Goal: Task Accomplishment & Management: Manage account settings

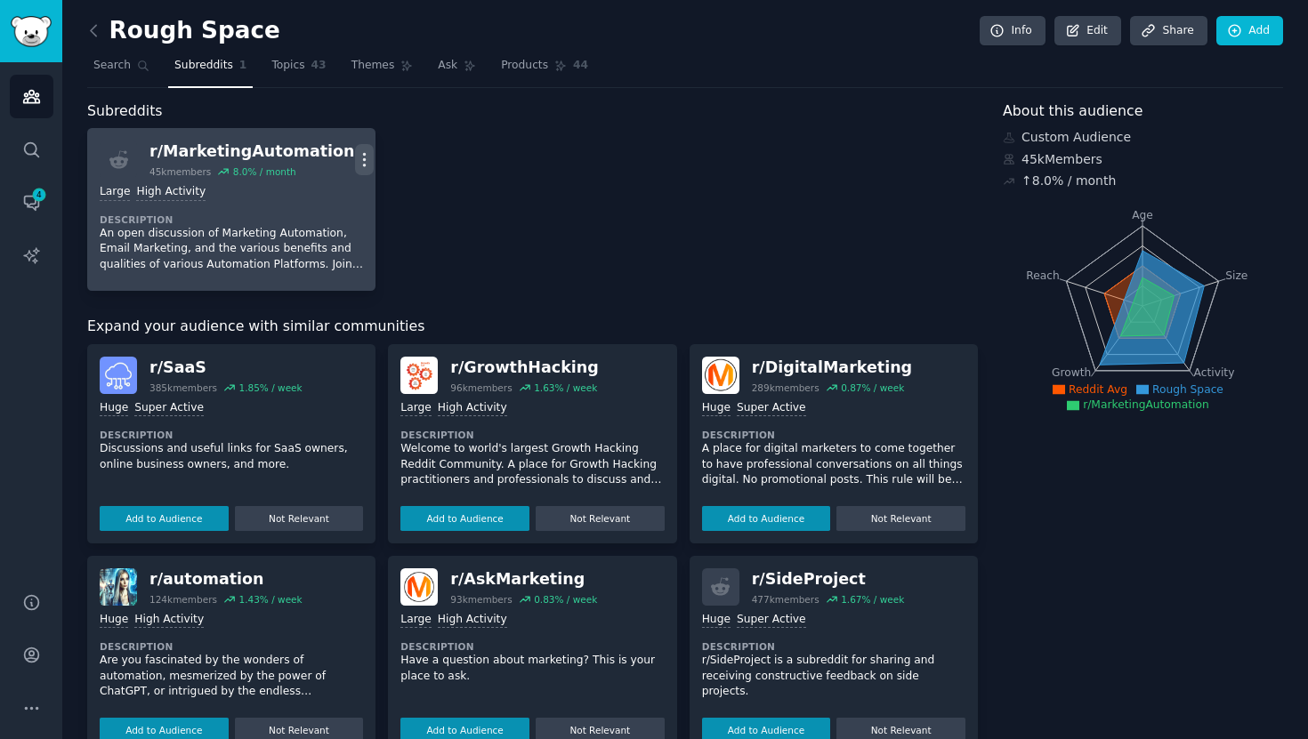
click at [356, 156] on icon "button" at bounding box center [364, 159] width 19 height 19
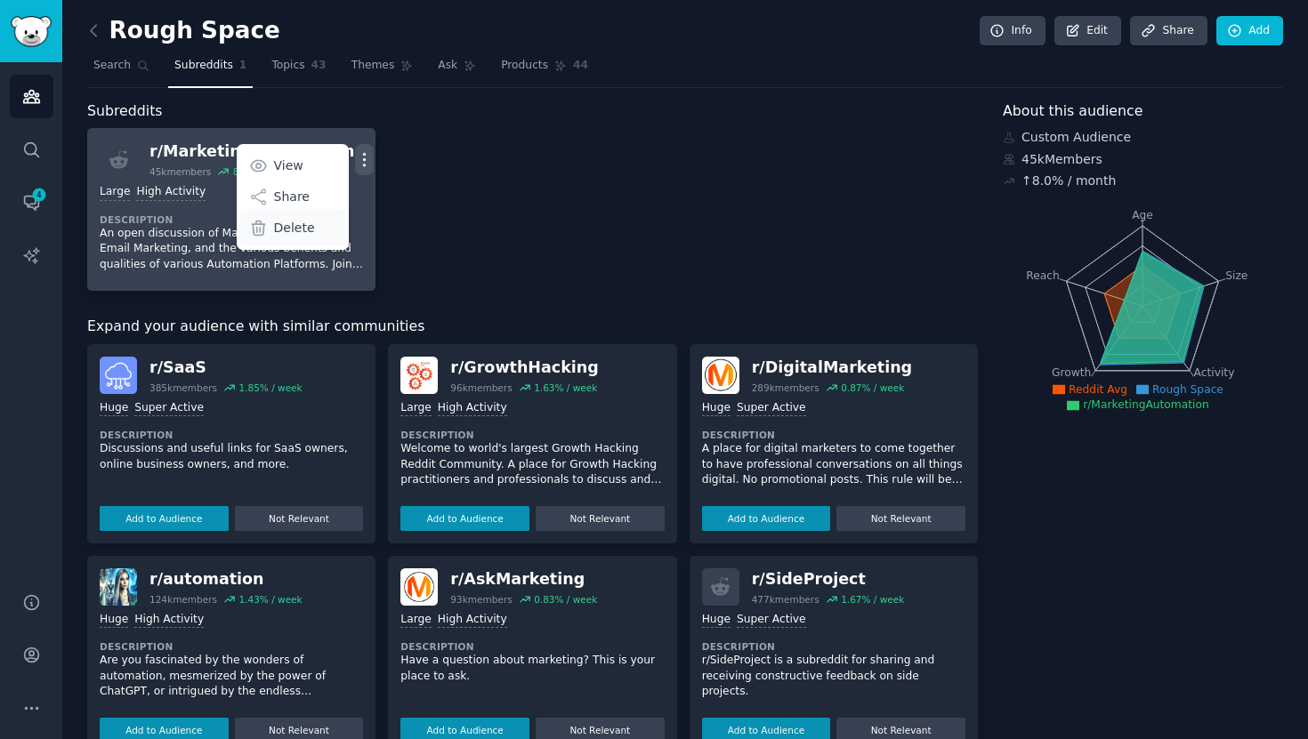
click at [278, 214] on div "Delete" at bounding box center [292, 227] width 106 height 37
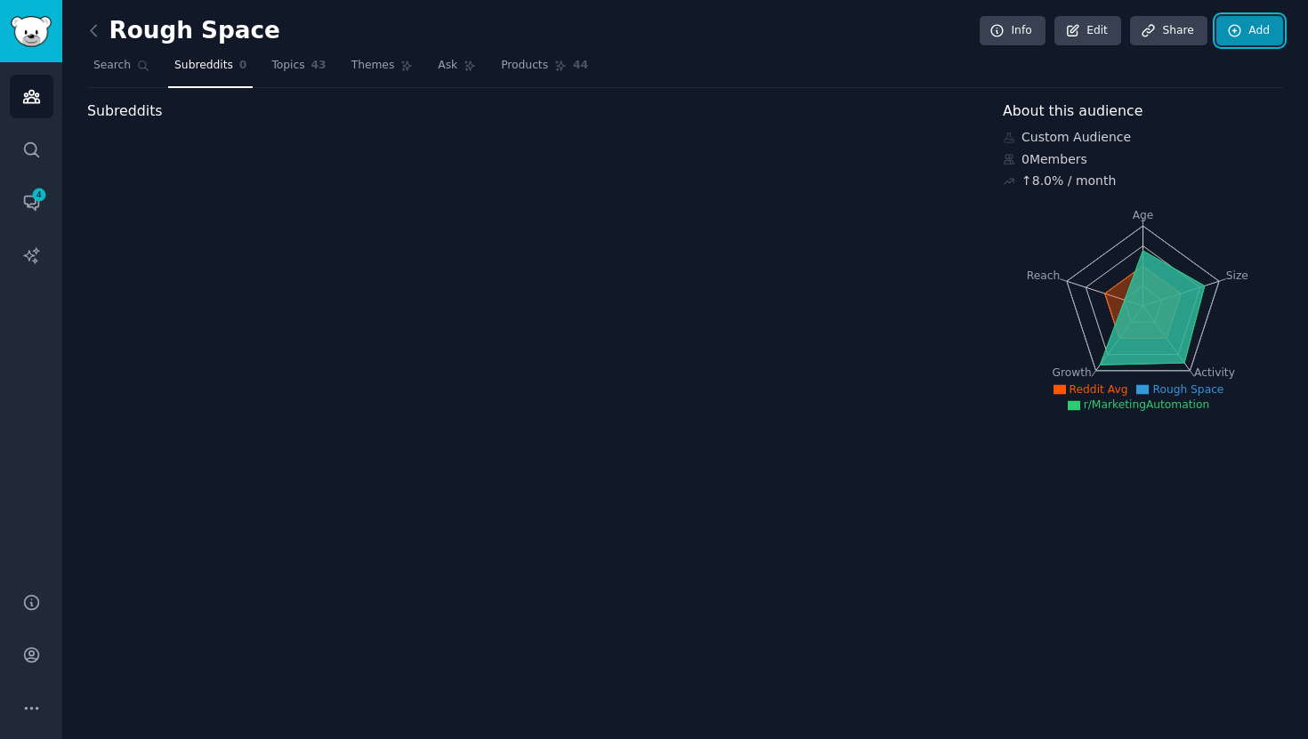
click at [1254, 29] on link "Add" at bounding box center [1249, 31] width 67 height 30
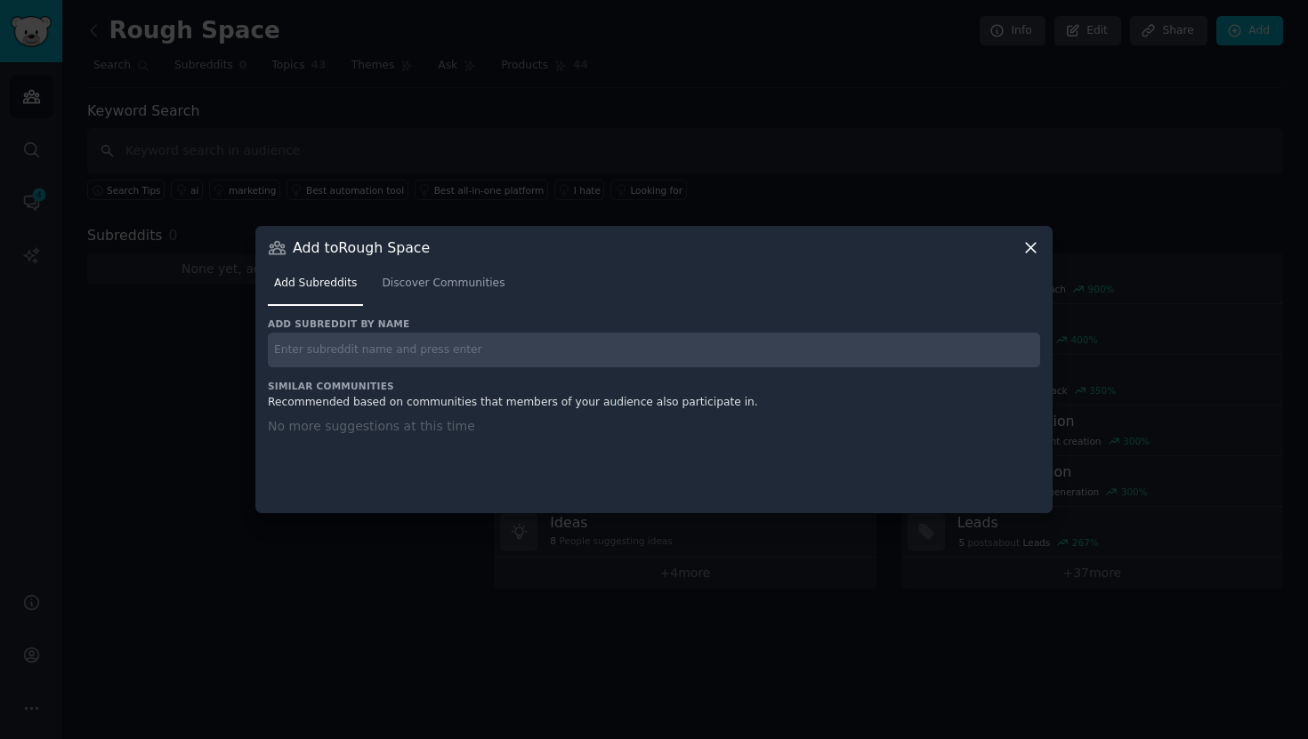
click at [523, 358] on input "text" at bounding box center [654, 350] width 772 height 35
click at [423, 289] on span "Discover Communities" at bounding box center [443, 284] width 123 height 16
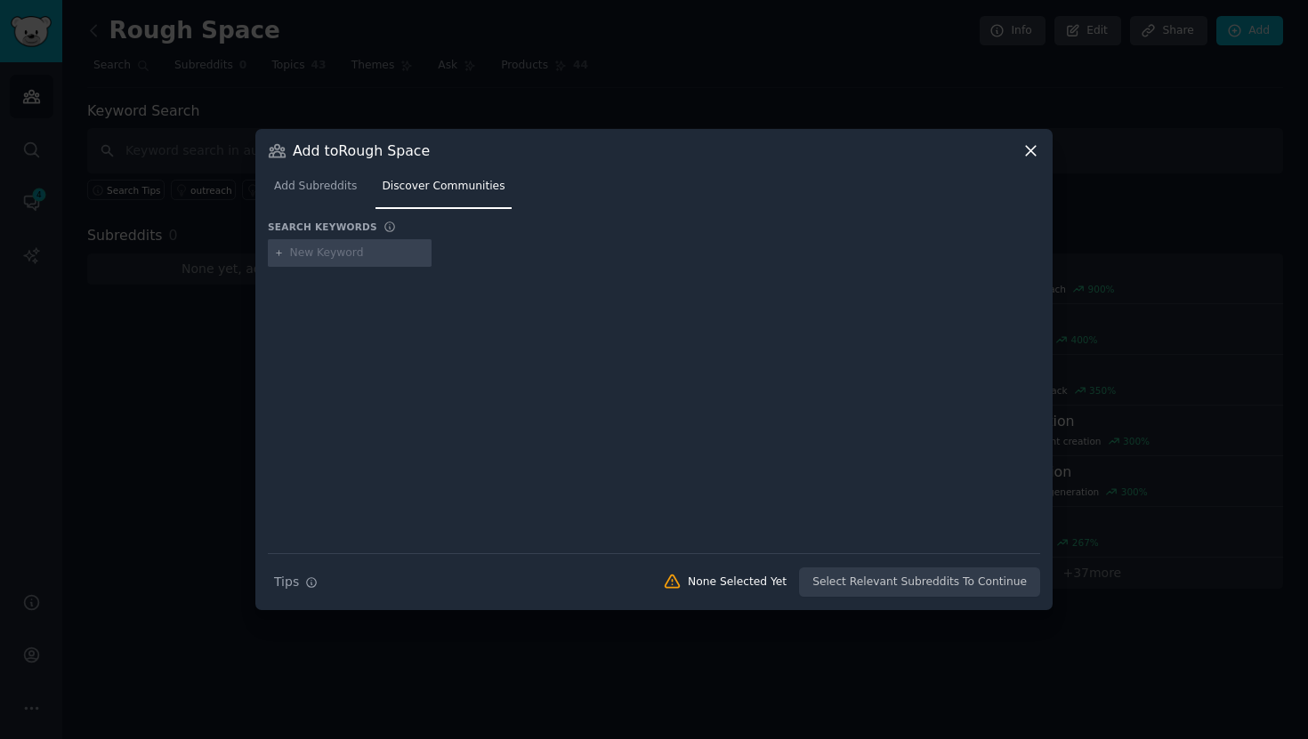
click at [367, 258] on input "text" at bounding box center [357, 254] width 135 height 16
type input "revops"
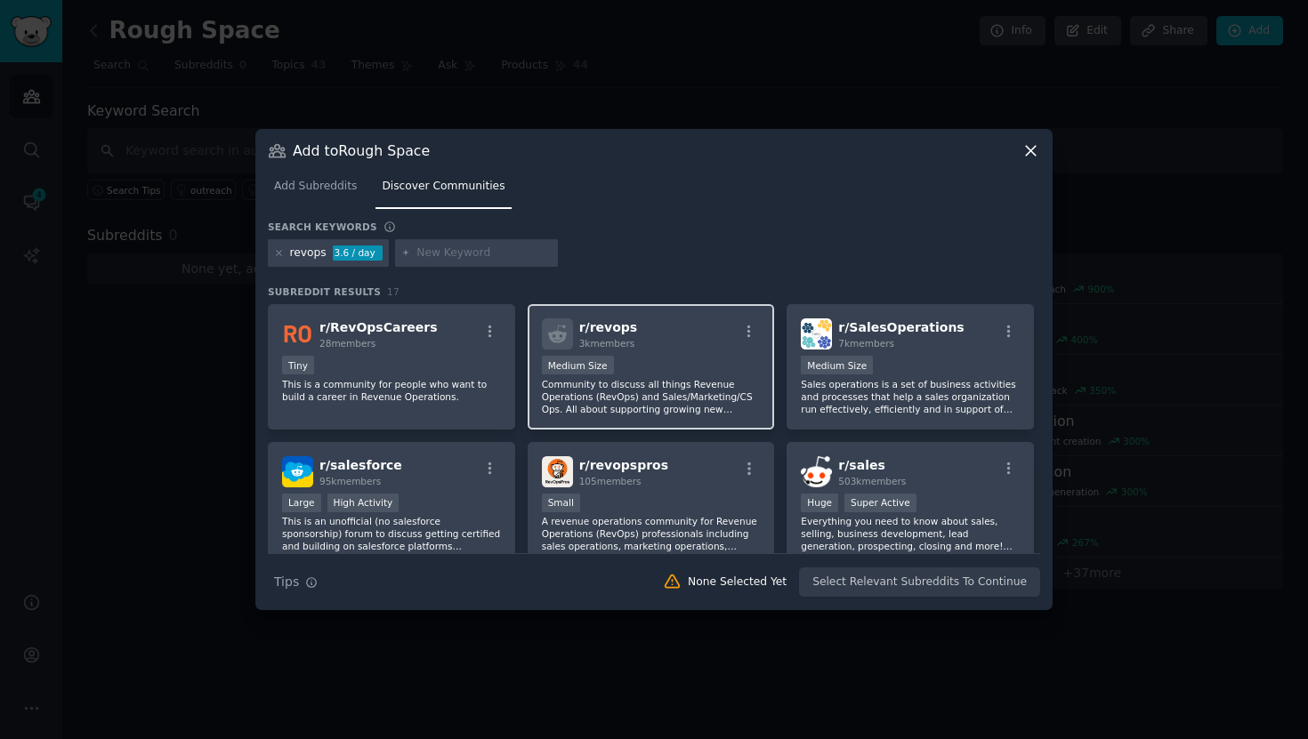
click at [629, 378] on p "Community to discuss all things Revenue Operations (RevOps) and Sales/Marketing…" at bounding box center [651, 396] width 219 height 37
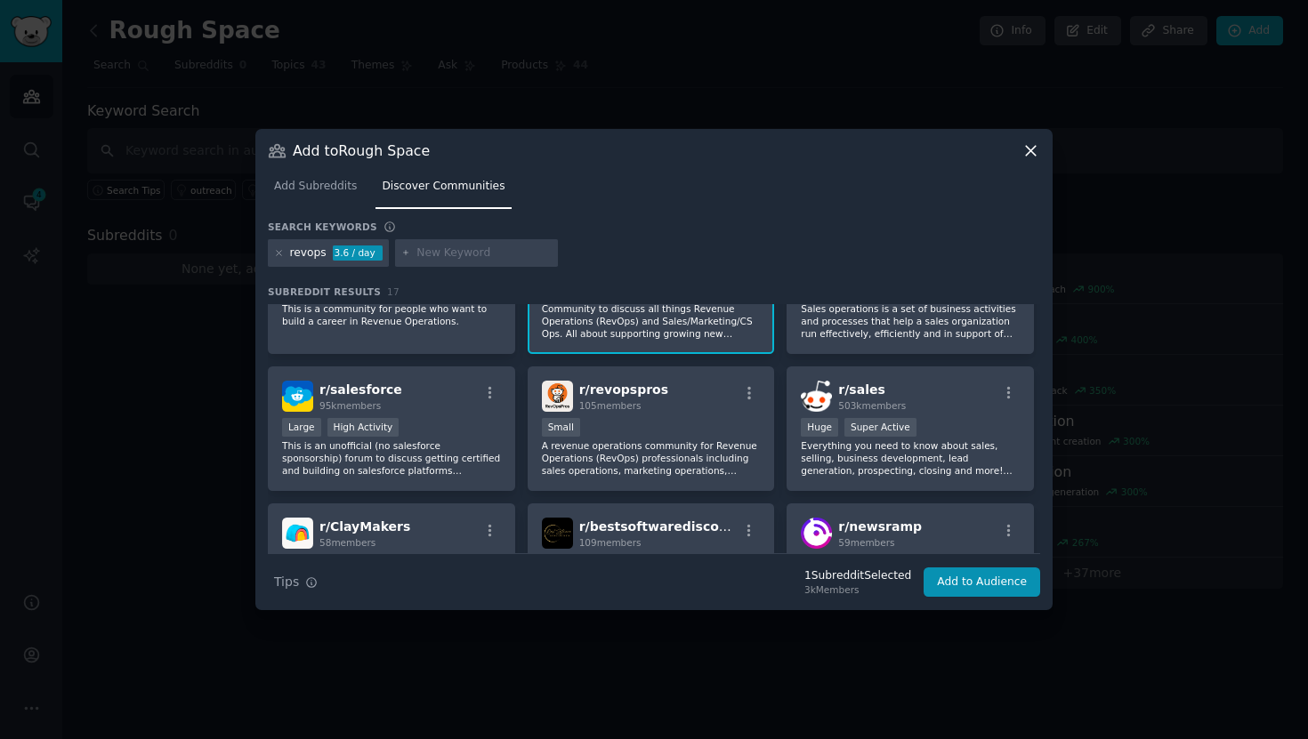
scroll to position [80, 0]
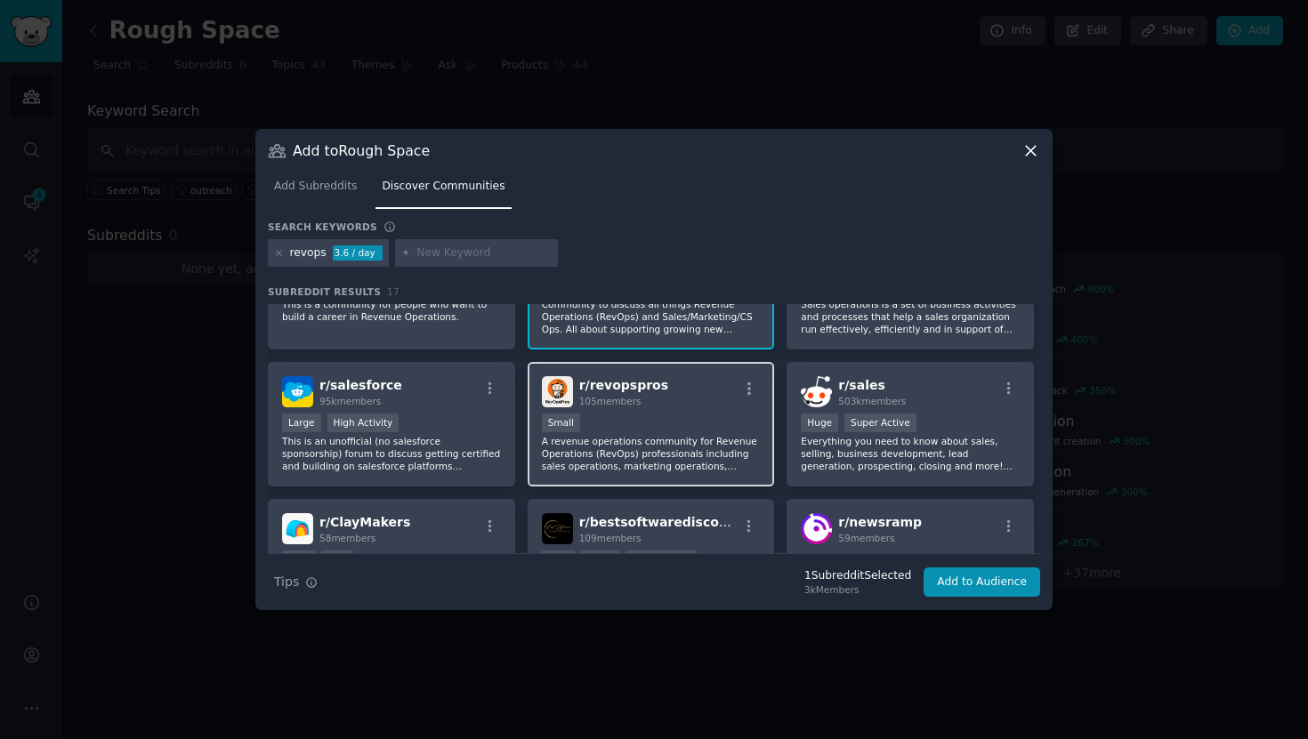
click at [716, 419] on div "Small" at bounding box center [651, 425] width 219 height 22
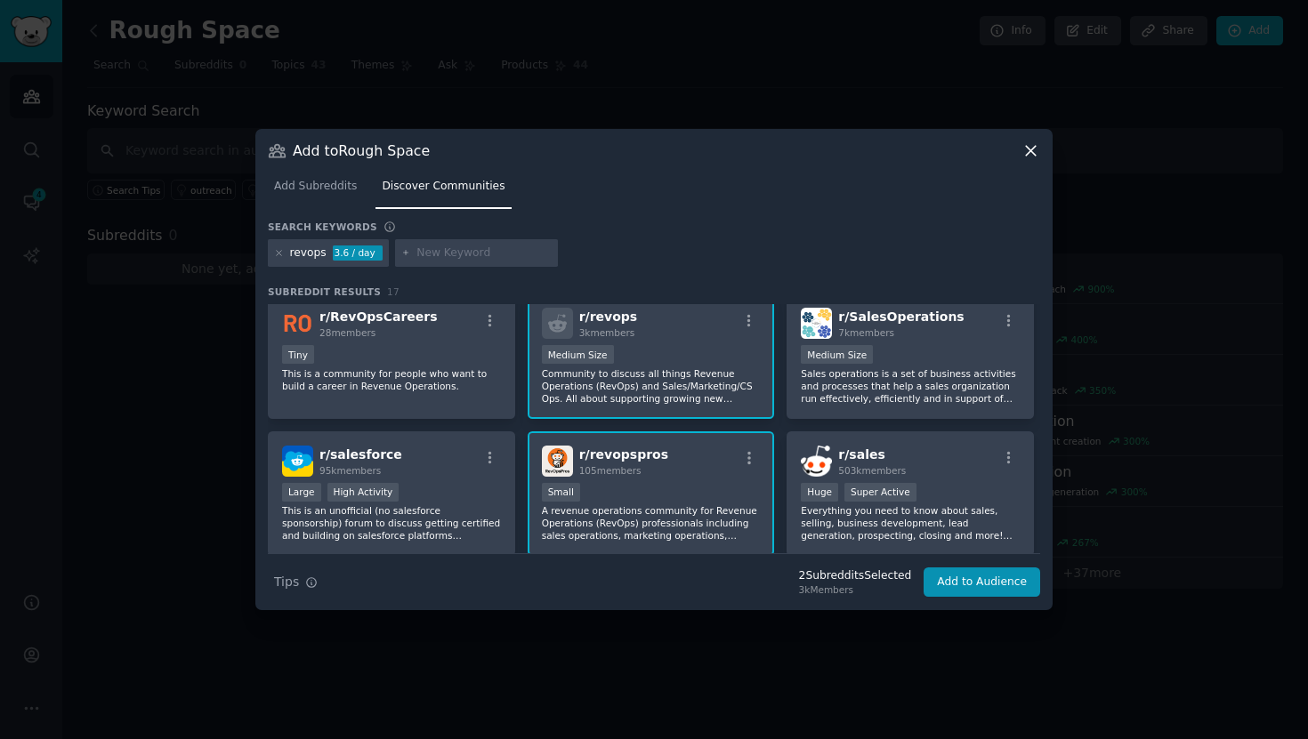
scroll to position [0, 0]
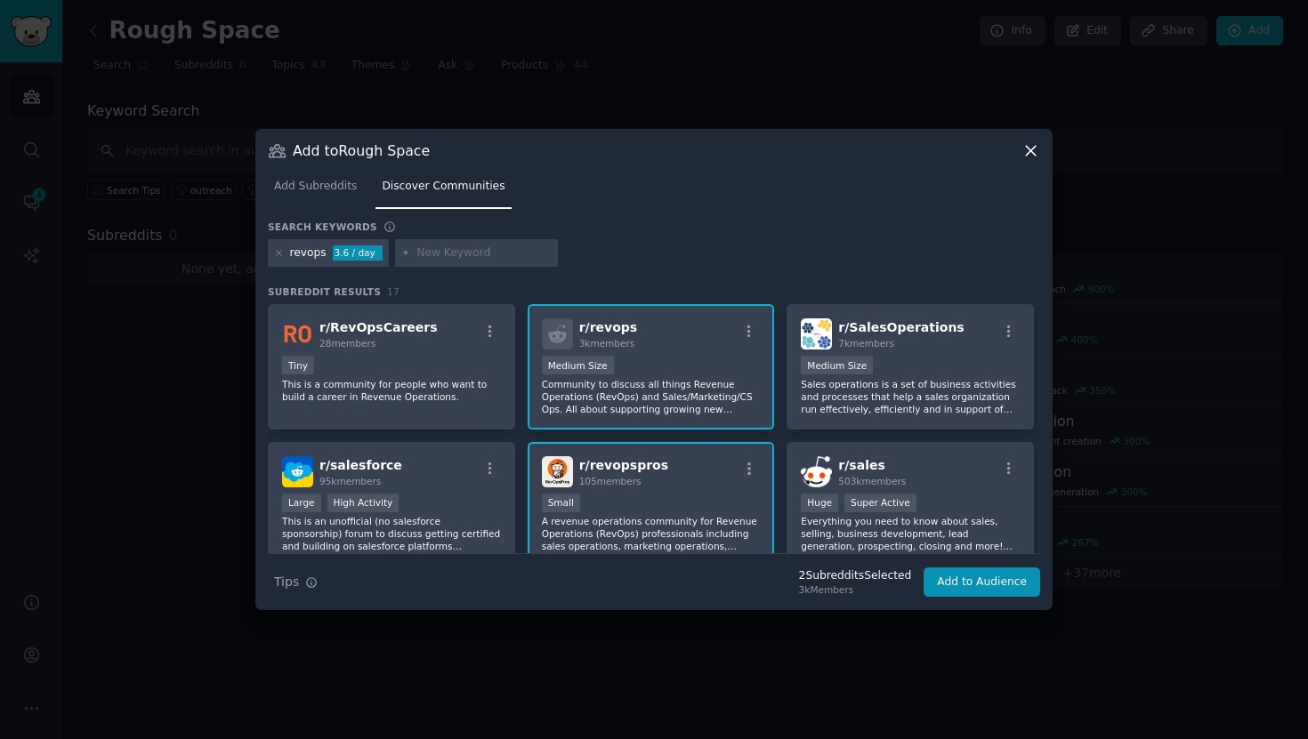
click at [467, 255] on input "text" at bounding box center [483, 254] width 135 height 16
type input "revenue ops"
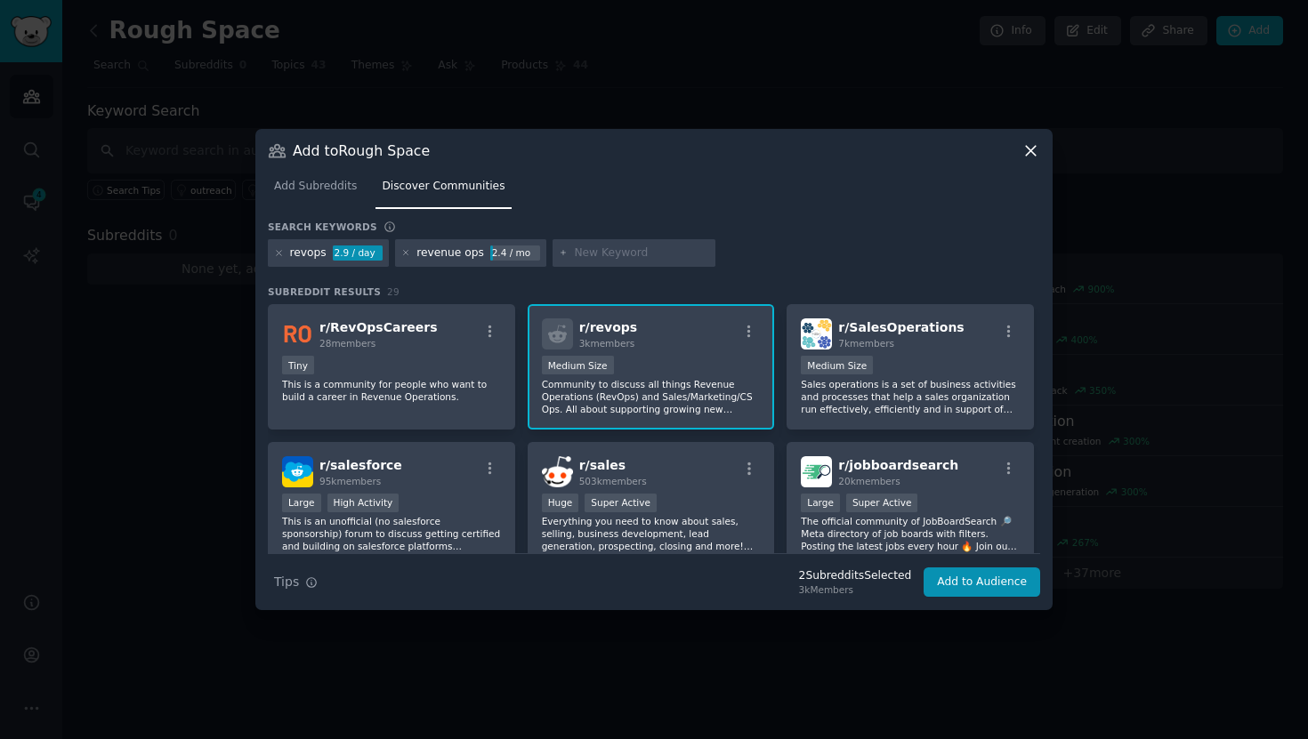
click at [602, 248] on input "text" at bounding box center [641, 254] width 135 height 16
type input "revenue operations"
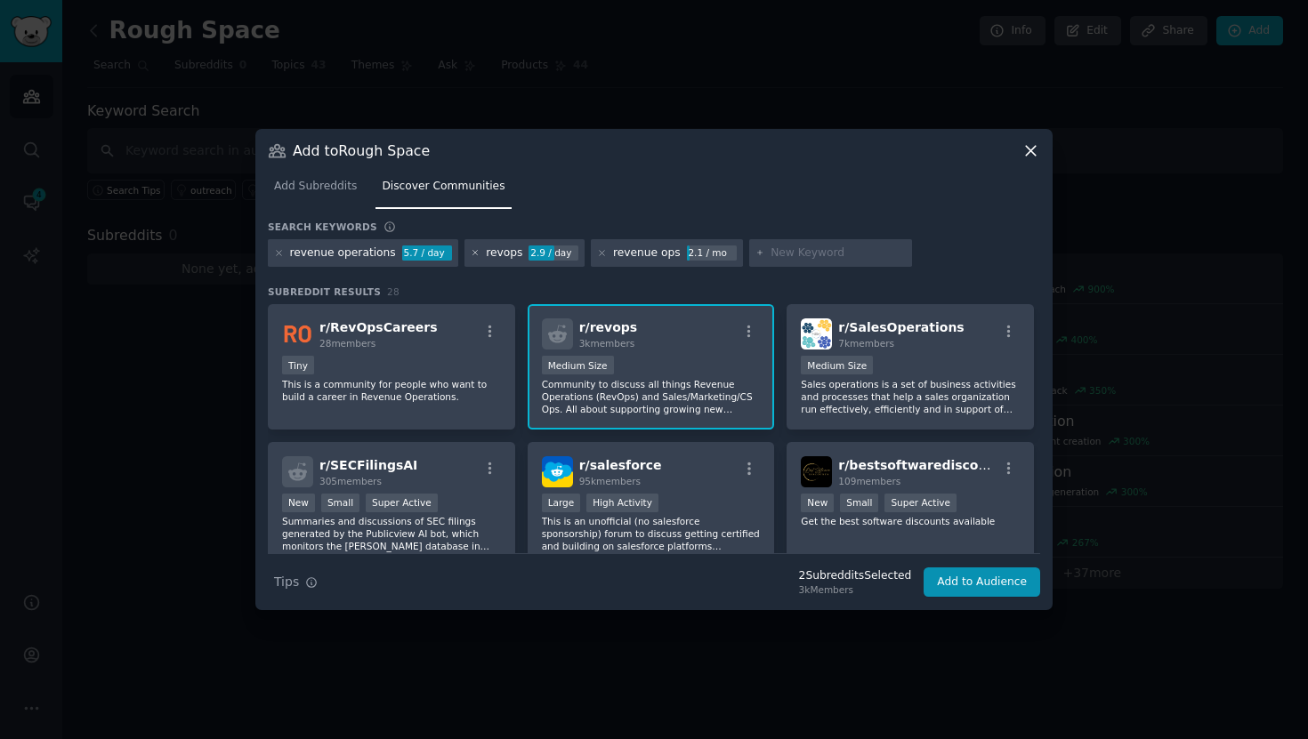
click at [472, 254] on icon at bounding box center [474, 253] width 4 height 4
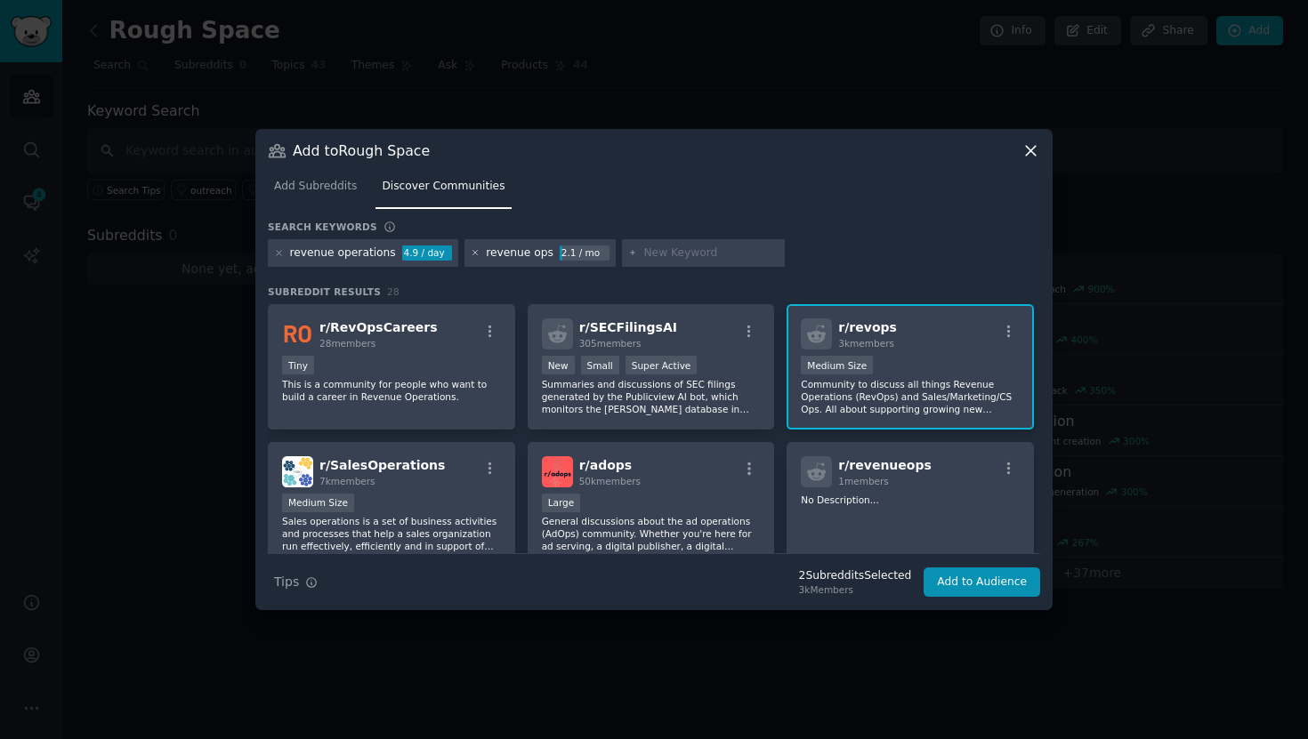
click at [472, 254] on icon at bounding box center [474, 253] width 4 height 4
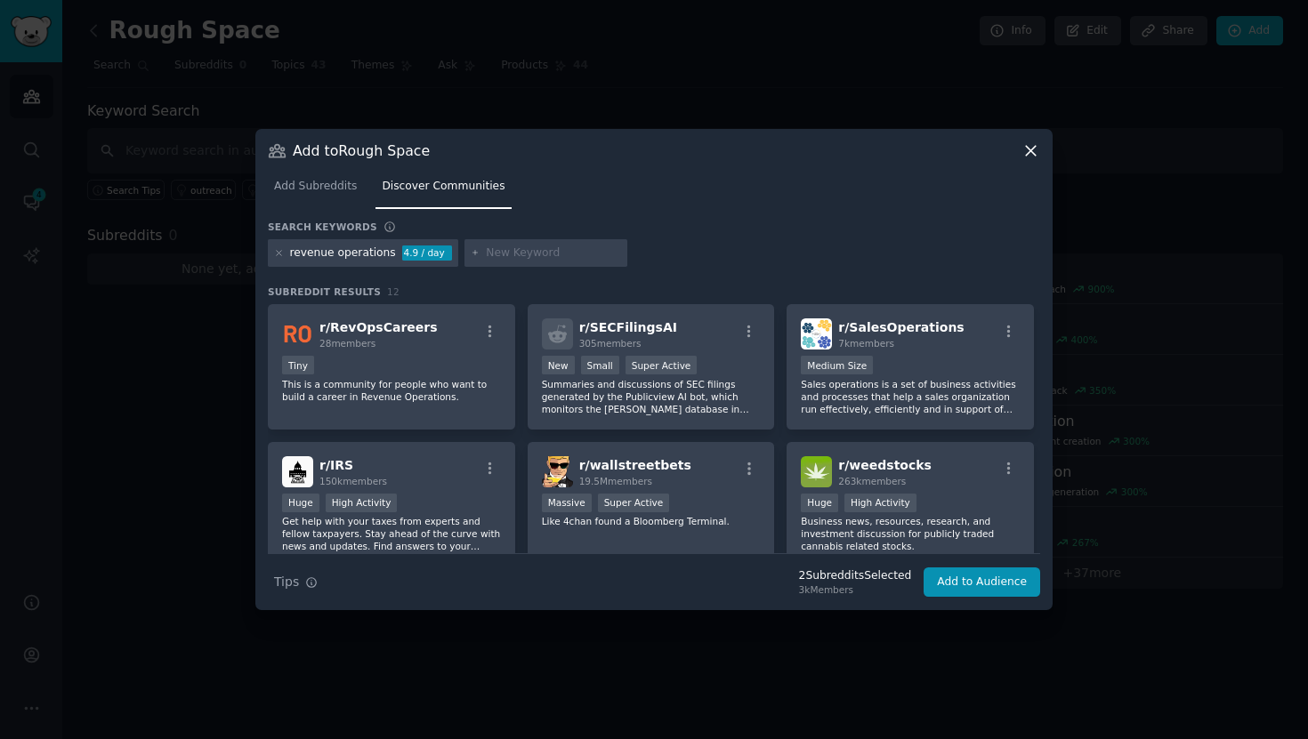
click at [519, 260] on input "text" at bounding box center [553, 254] width 135 height 16
type input "operations"
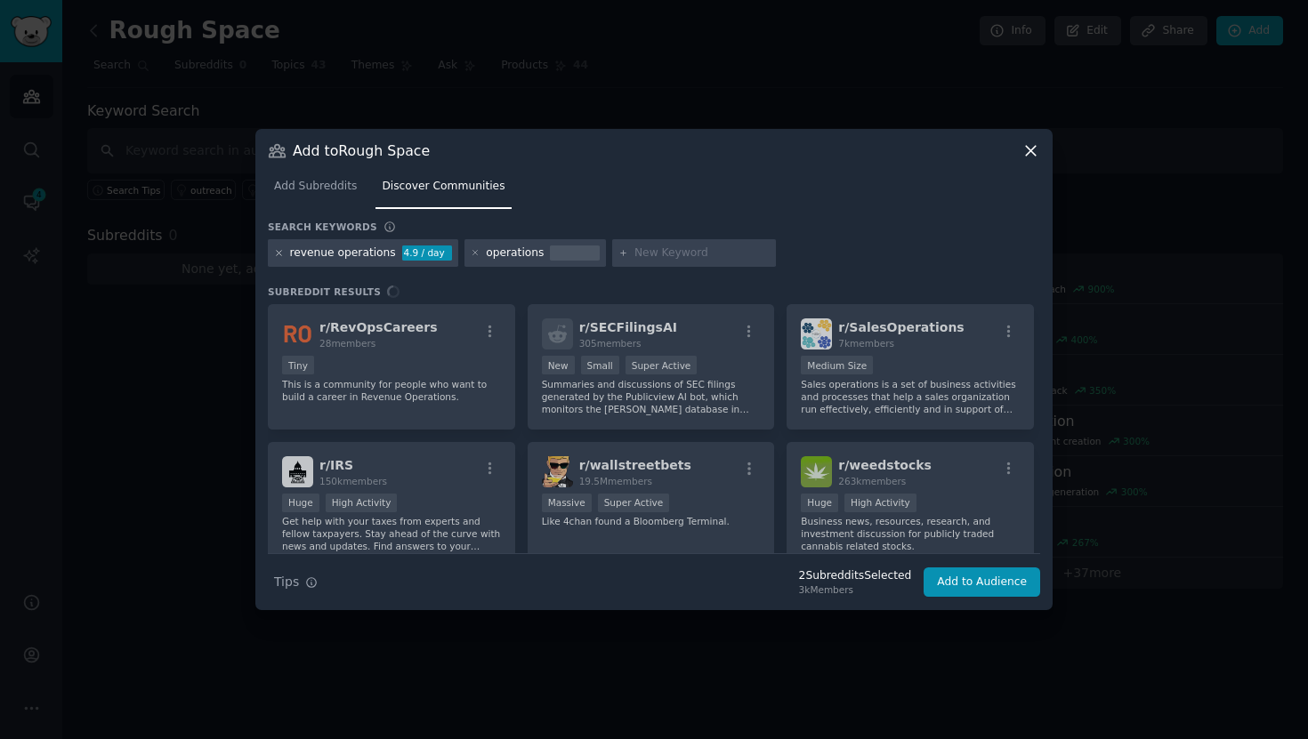
click at [278, 254] on icon at bounding box center [279, 253] width 10 height 10
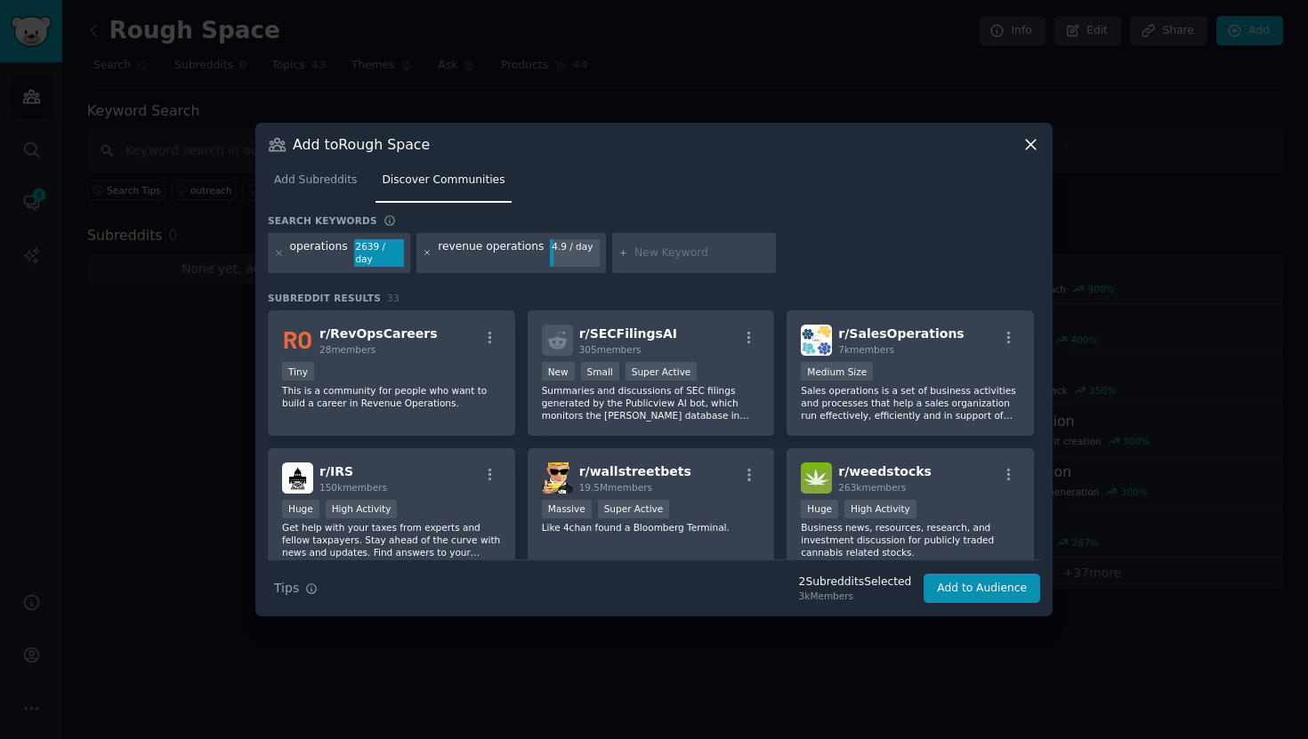
click at [426, 254] on icon at bounding box center [428, 253] width 10 height 10
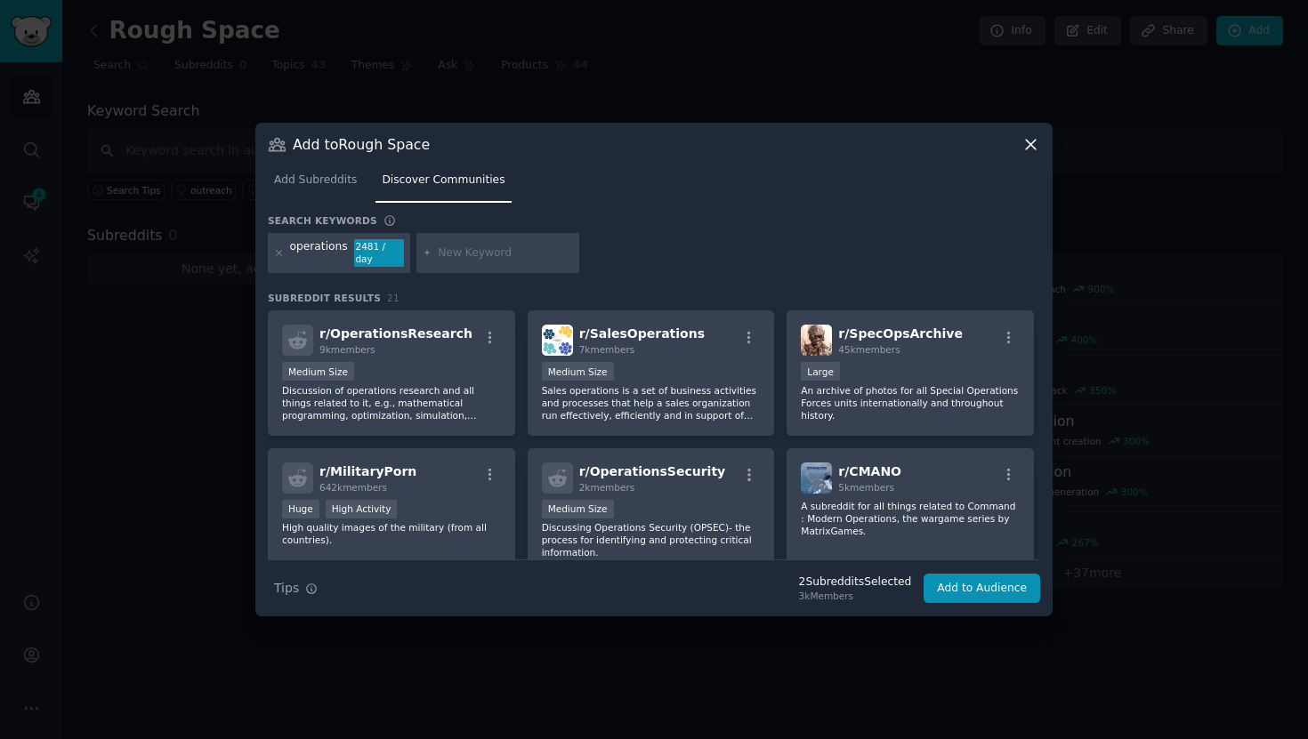
click at [719, 221] on div "Search keywords" at bounding box center [654, 223] width 772 height 19
click at [746, 201] on nav "Add Subreddits Discover Communities" at bounding box center [654, 184] width 772 height 36
click at [496, 254] on input "text" at bounding box center [505, 254] width 135 height 16
type input "ops"
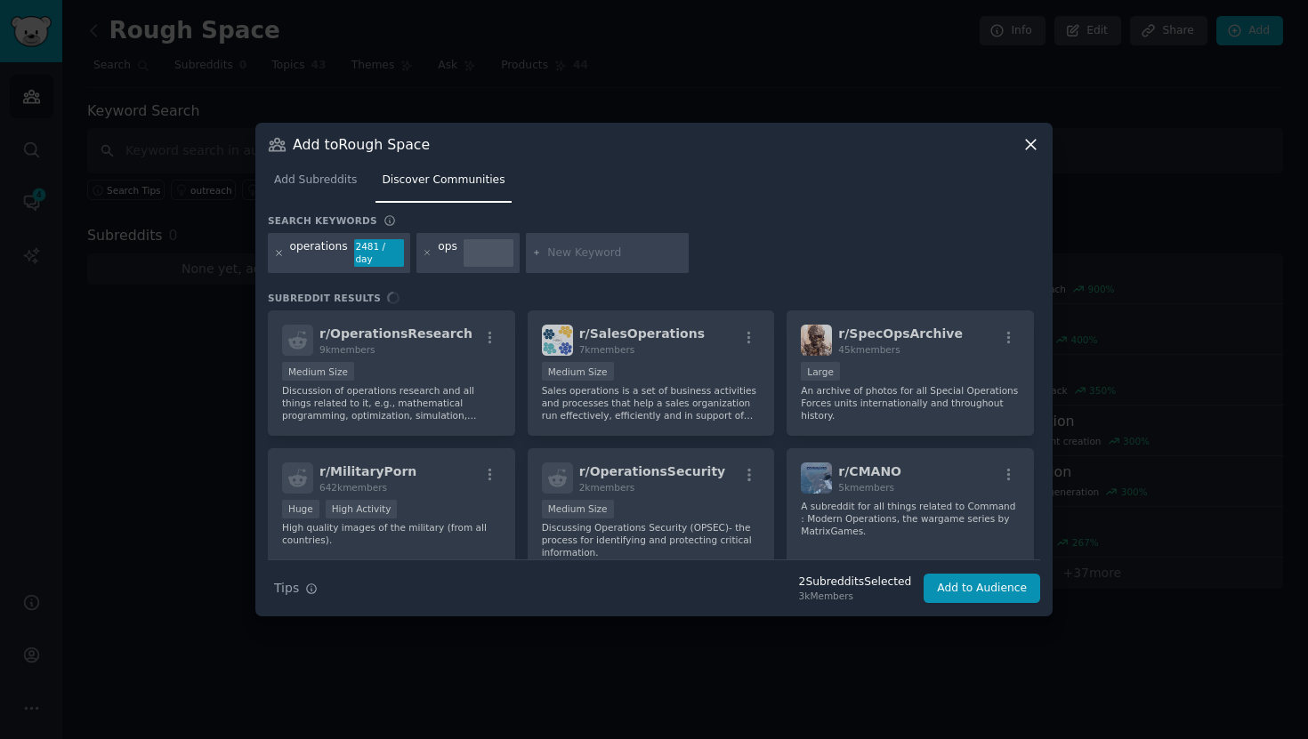
click at [276, 252] on icon at bounding box center [279, 253] width 10 height 10
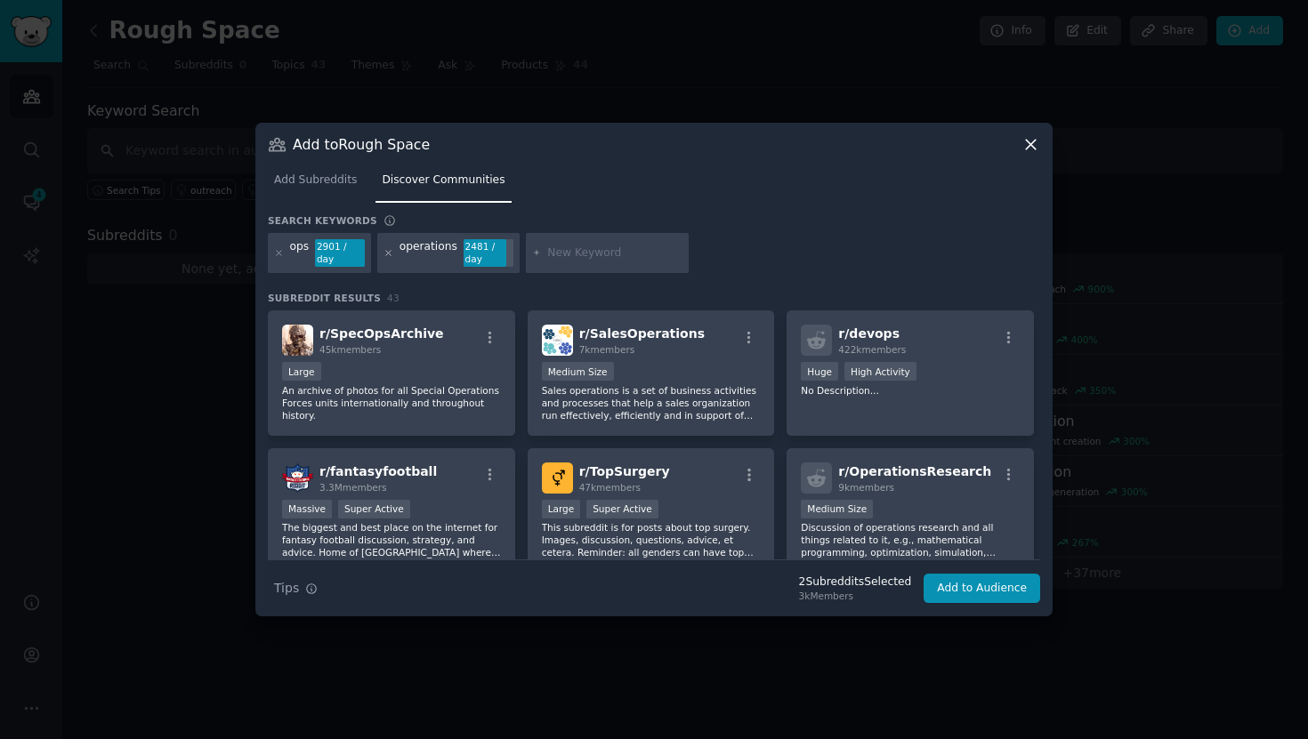
click at [384, 251] on icon at bounding box center [388, 253] width 10 height 10
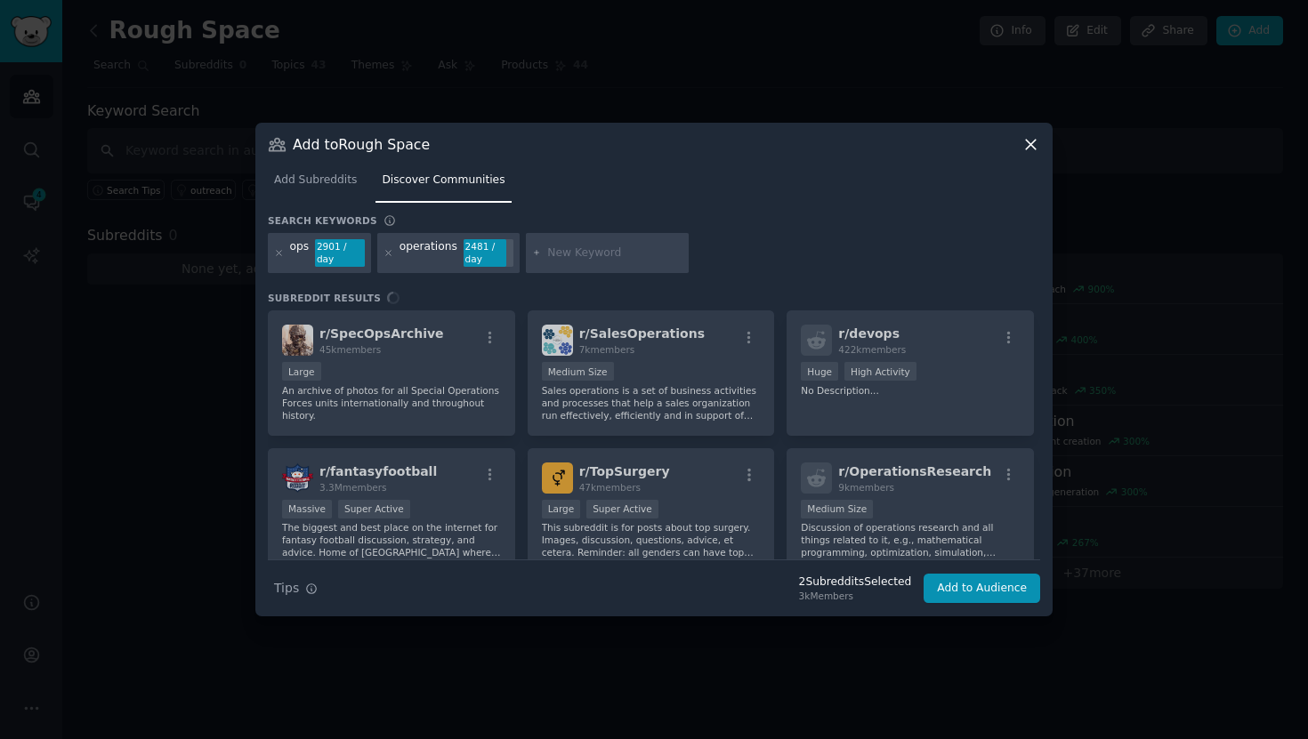
click at [821, 230] on div "Search keywords" at bounding box center [654, 223] width 772 height 19
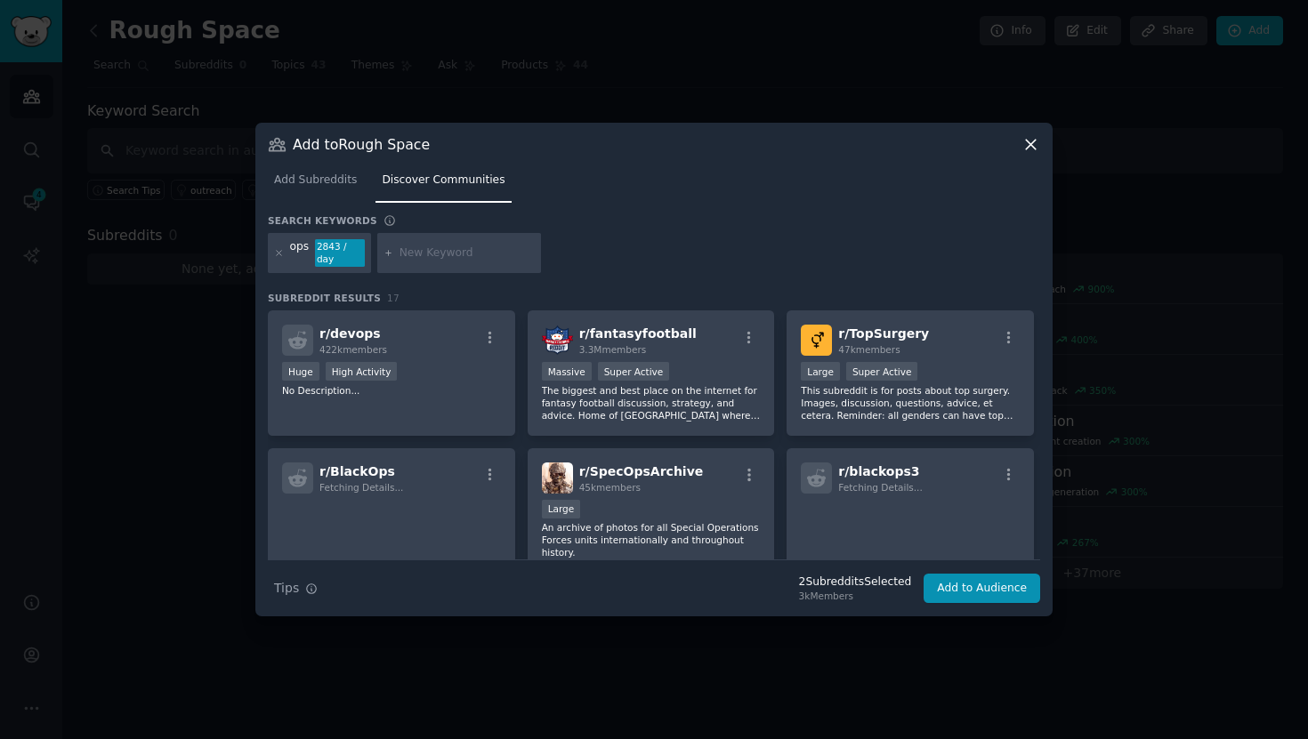
click at [824, 246] on div "ops 2843 / day" at bounding box center [654, 256] width 772 height 47
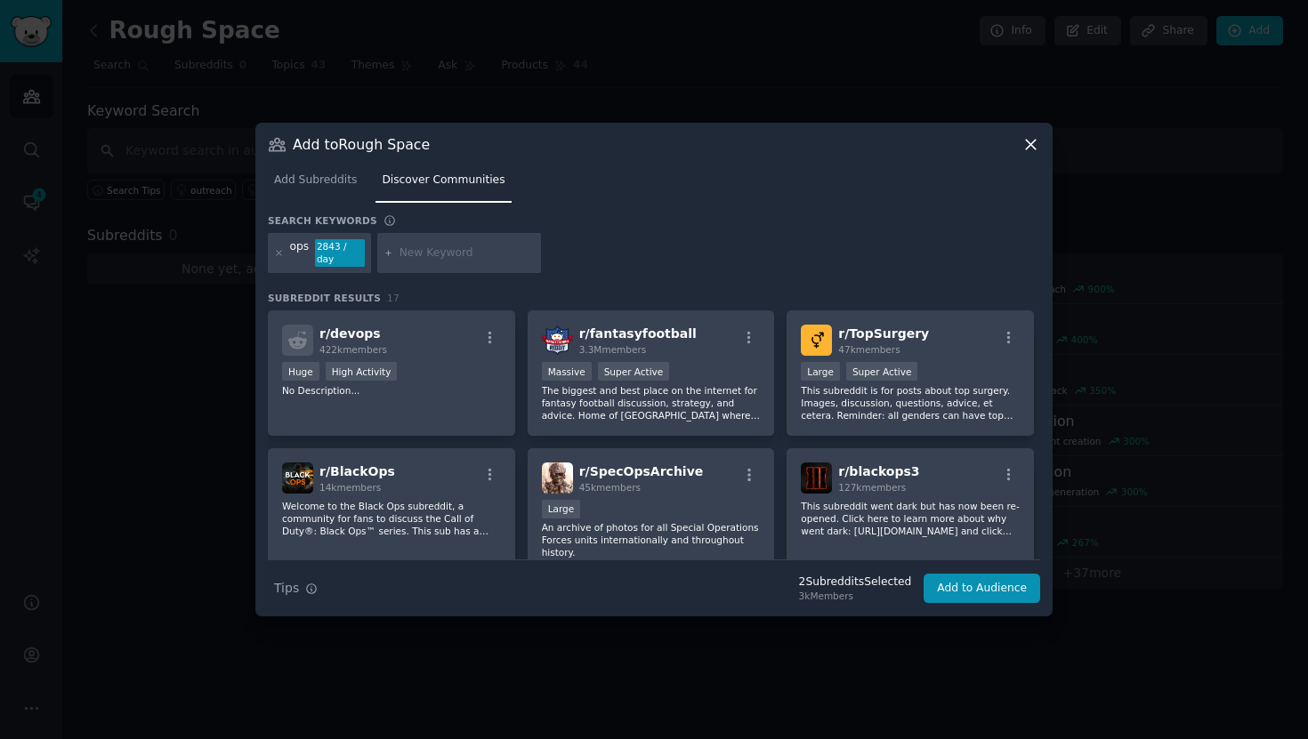
click at [1029, 148] on icon at bounding box center [1030, 144] width 19 height 19
